Goal: Find specific page/section: Find specific page/section

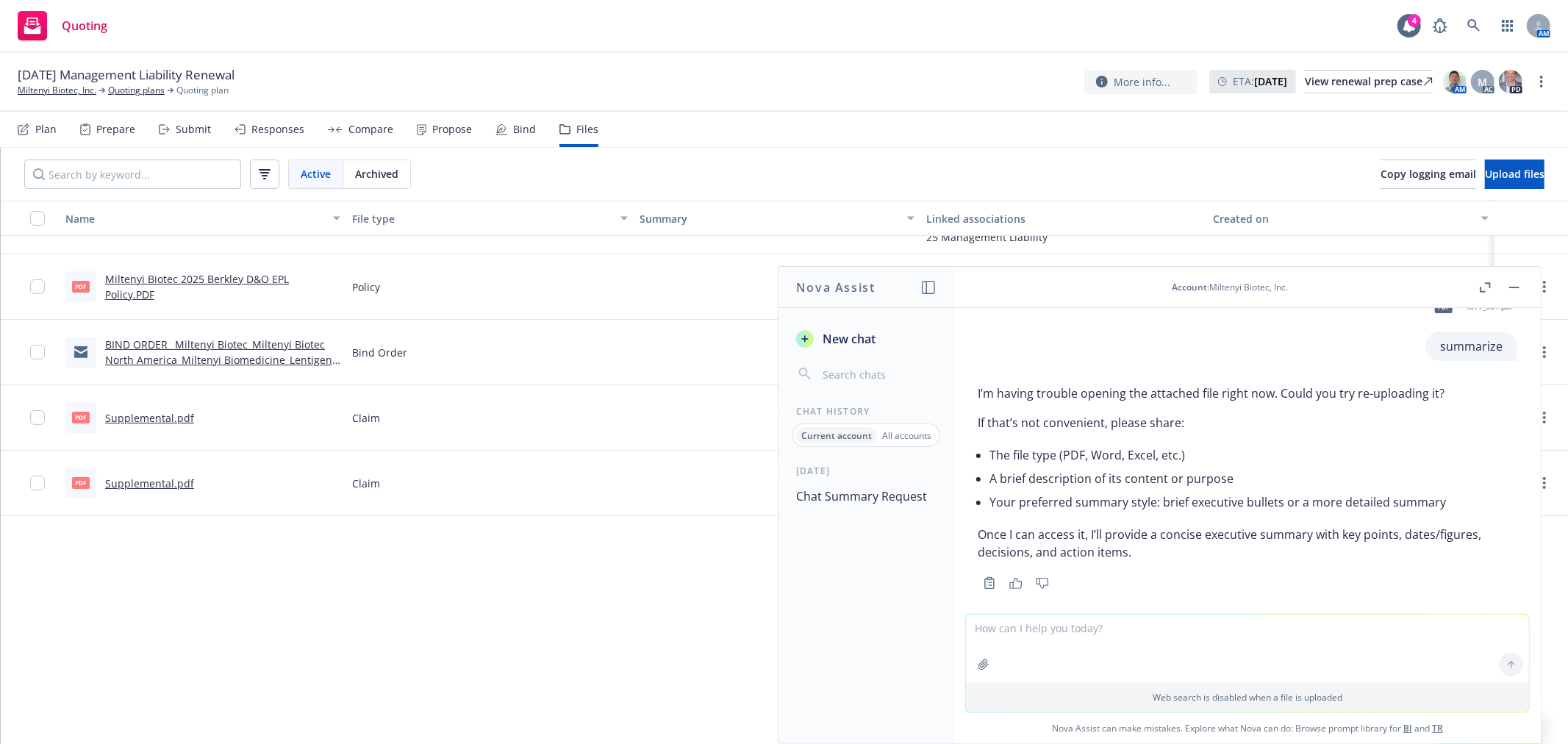
scroll to position [45, 0]
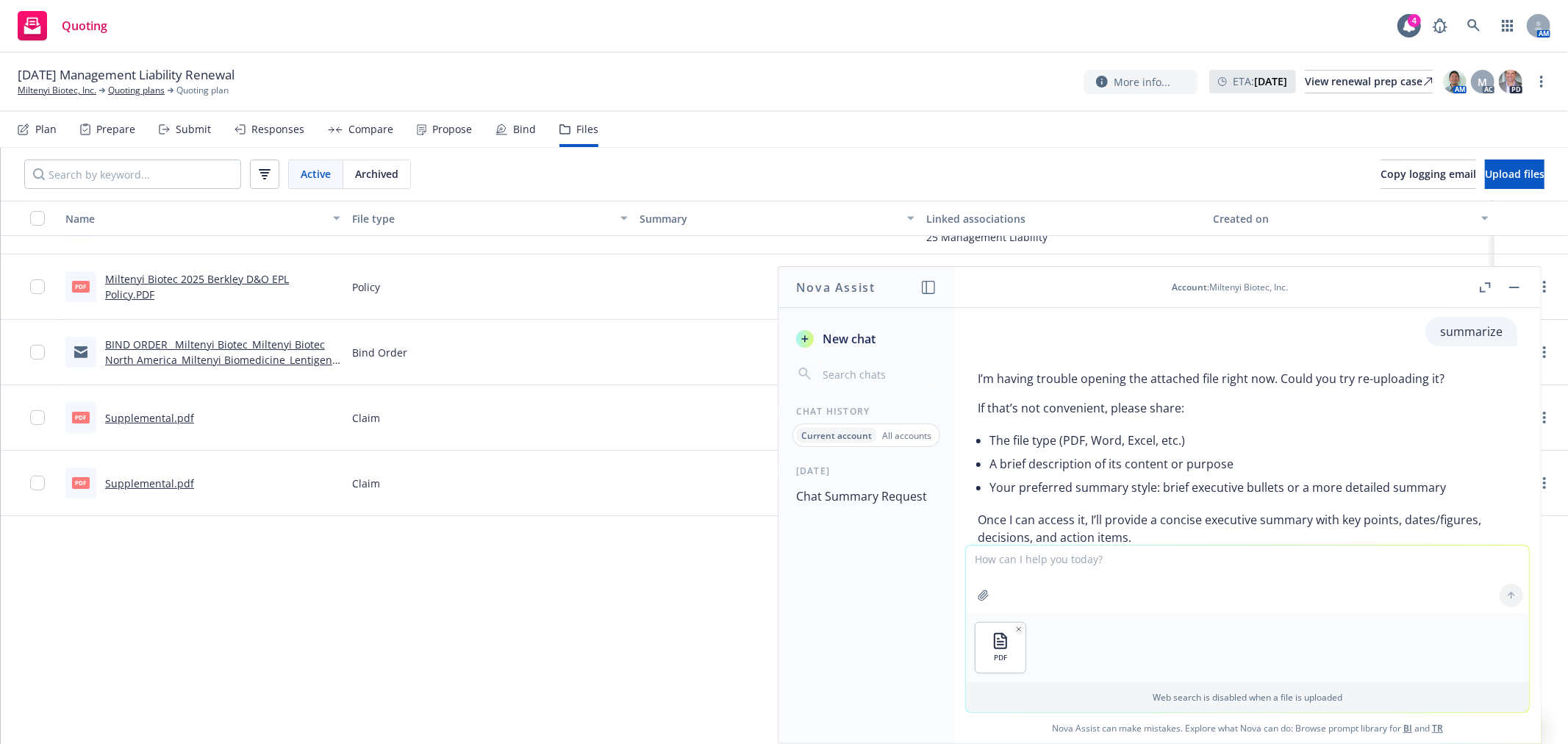
click at [1059, 584] on textarea at bounding box center [1246, 579] width 563 height 67
type textarea "summarize this doc"
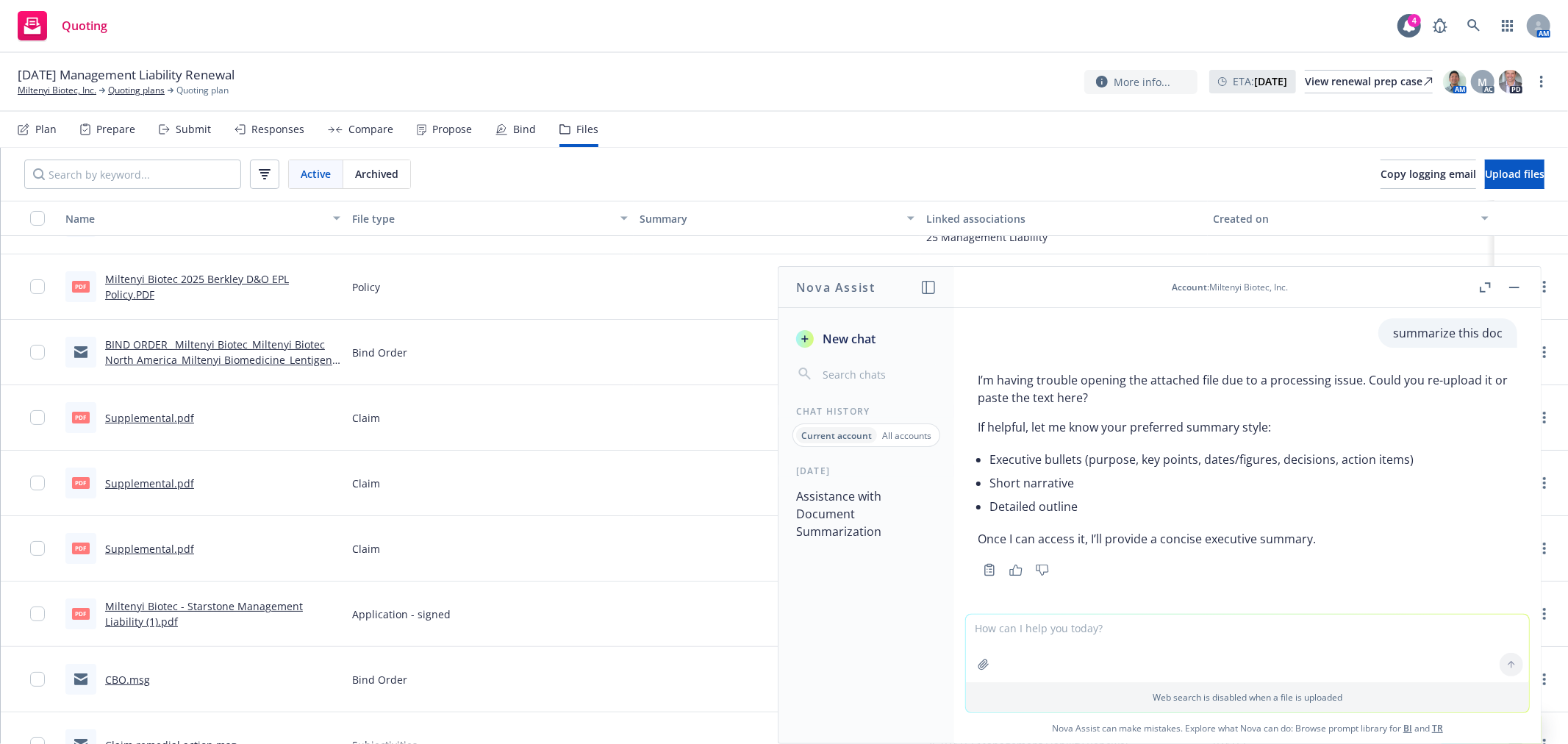
scroll to position [368, 0]
click at [1472, 16] on link at bounding box center [1474, 26] width 30 height 30
drag, startPoint x: 1104, startPoint y: 63, endPoint x: 1113, endPoint y: 44, distance: 21.0
click at [1118, 34] on div "Quoting 4 AM" at bounding box center [784, 26] width 1568 height 53
click at [1467, 31] on link at bounding box center [1474, 26] width 30 height 30
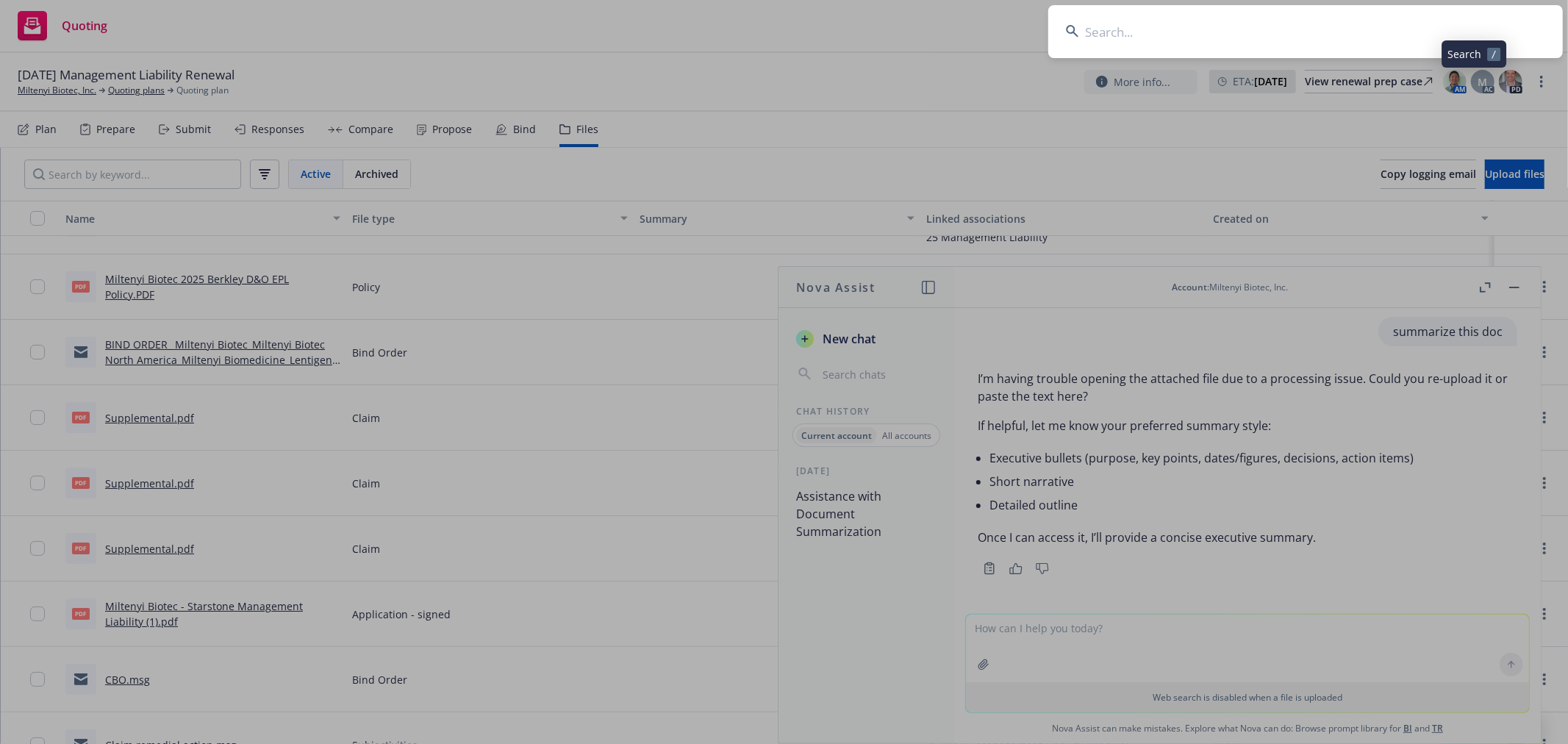
click at [1310, 34] on input at bounding box center [1305, 31] width 515 height 53
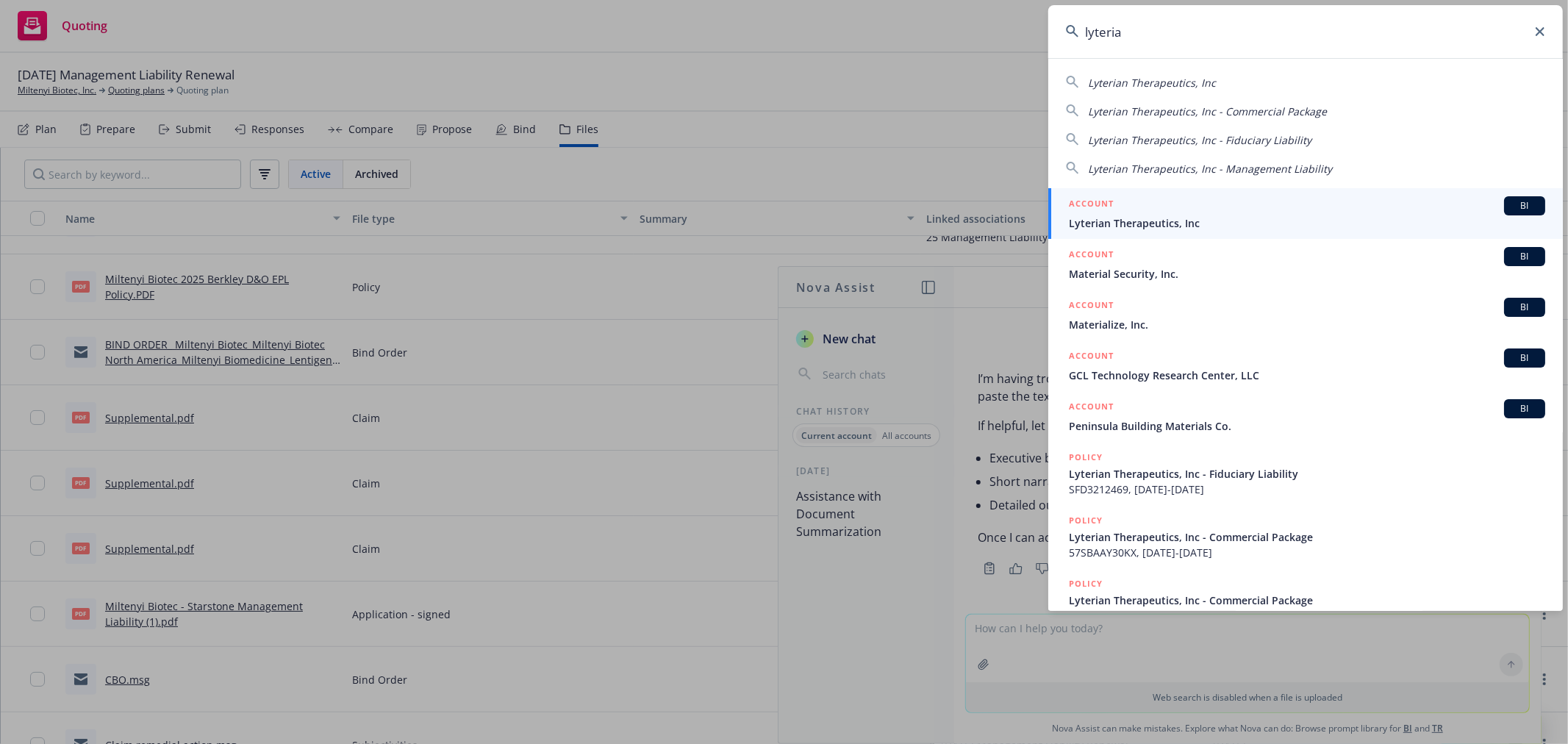
type input "lyterian"
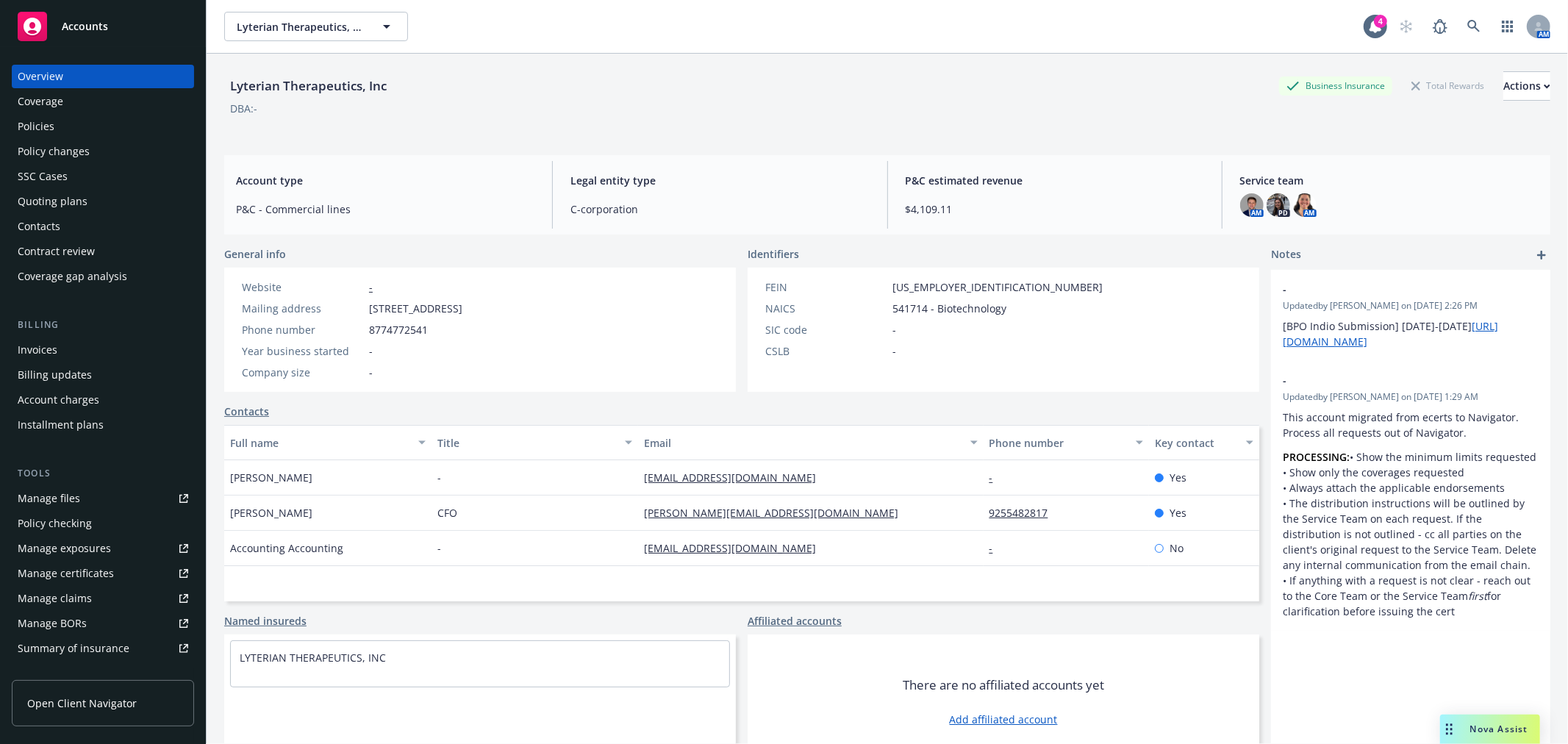
click at [53, 128] on div "Policies" at bounding box center [36, 126] width 37 height 23
